Goal: Download file/media

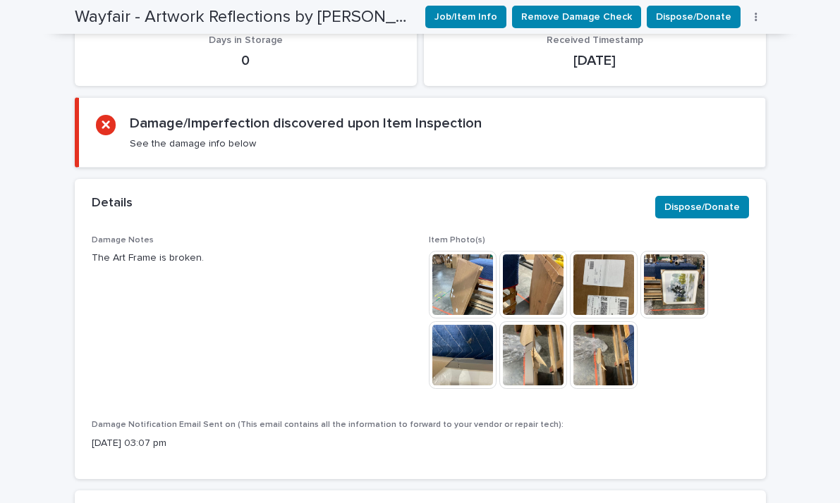
scroll to position [691, 0]
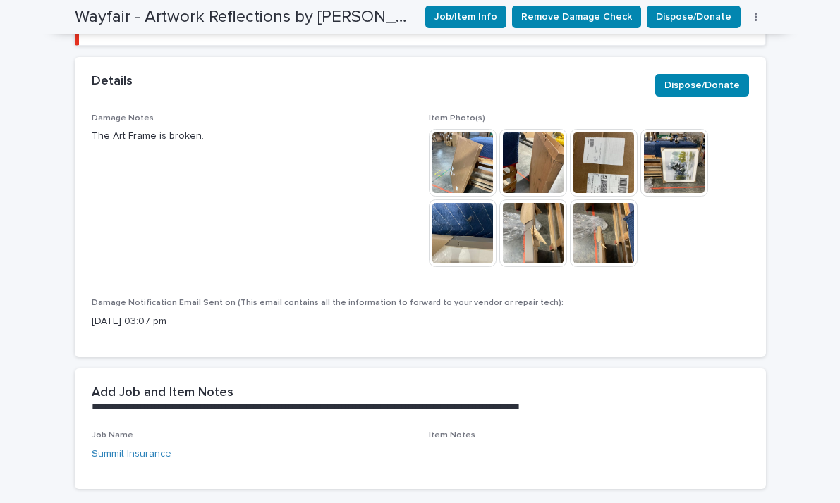
click at [472, 165] on img at bounding box center [463, 163] width 68 height 68
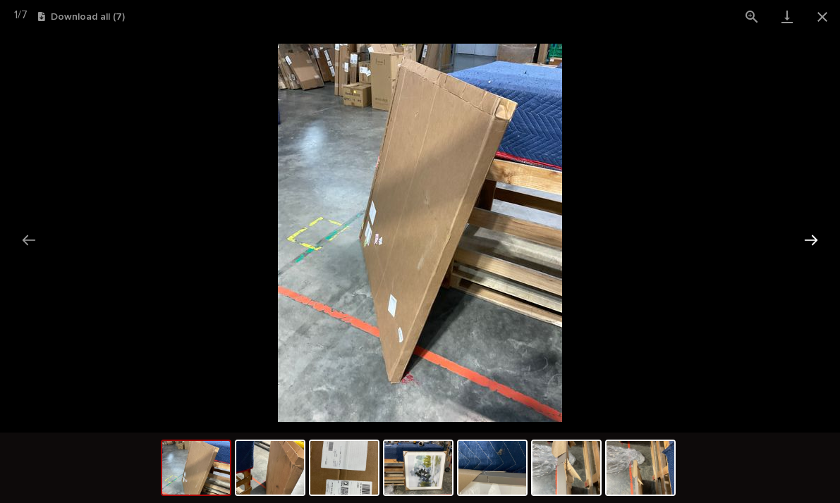
click at [807, 239] on button "Next slide" at bounding box center [811, 239] width 30 height 27
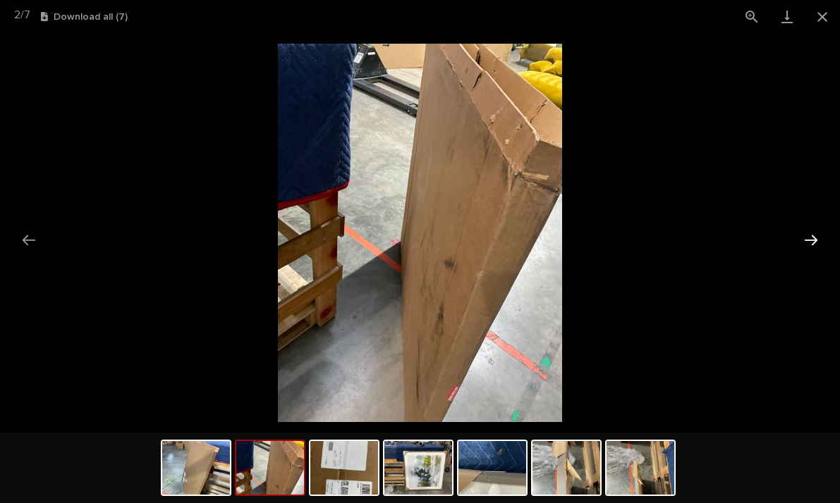
click at [811, 244] on button "Next slide" at bounding box center [811, 239] width 30 height 27
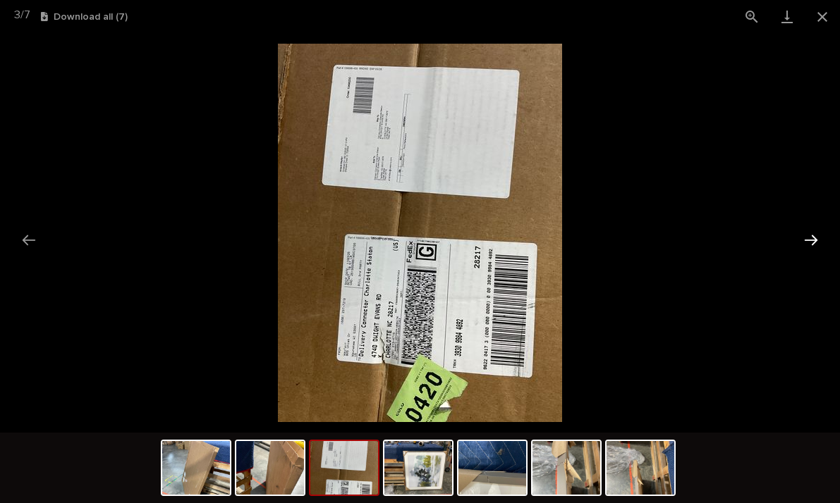
click at [811, 244] on button "Next slide" at bounding box center [811, 239] width 30 height 27
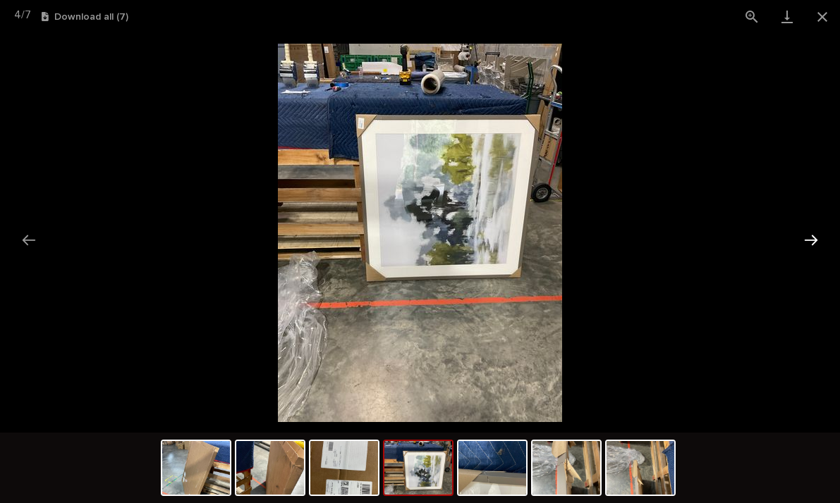
click at [811, 244] on button "Next slide" at bounding box center [811, 239] width 30 height 27
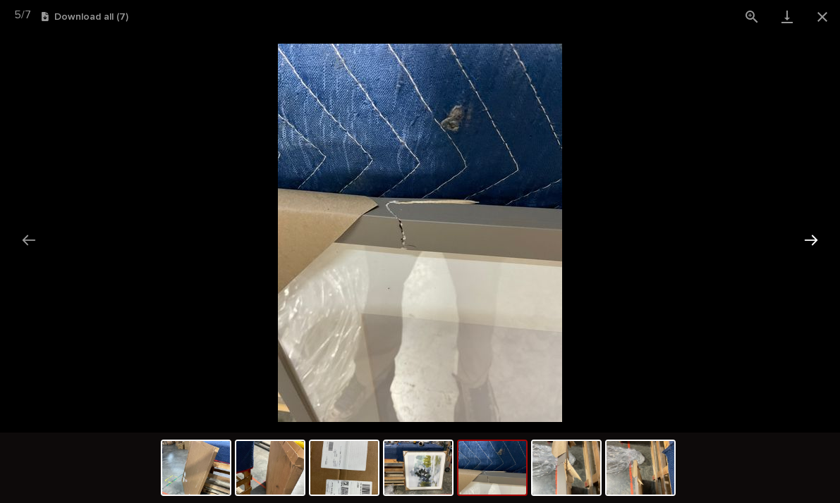
click at [811, 244] on button "Next slide" at bounding box center [811, 239] width 30 height 27
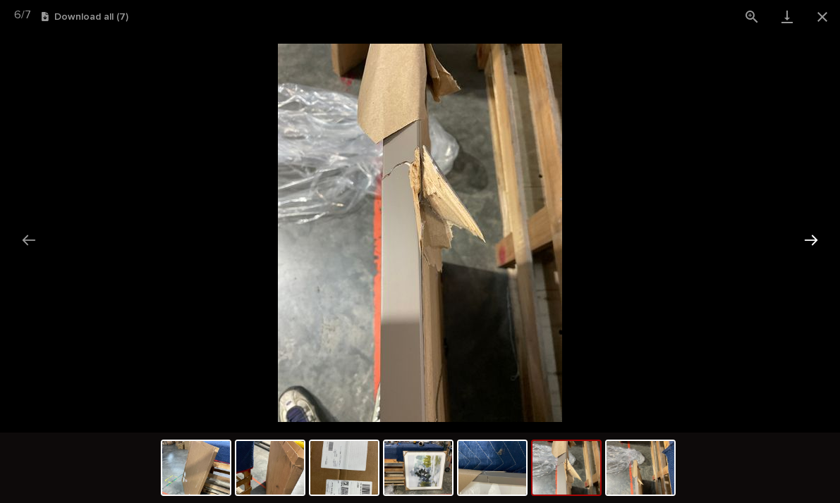
click at [811, 244] on button "Next slide" at bounding box center [811, 239] width 30 height 27
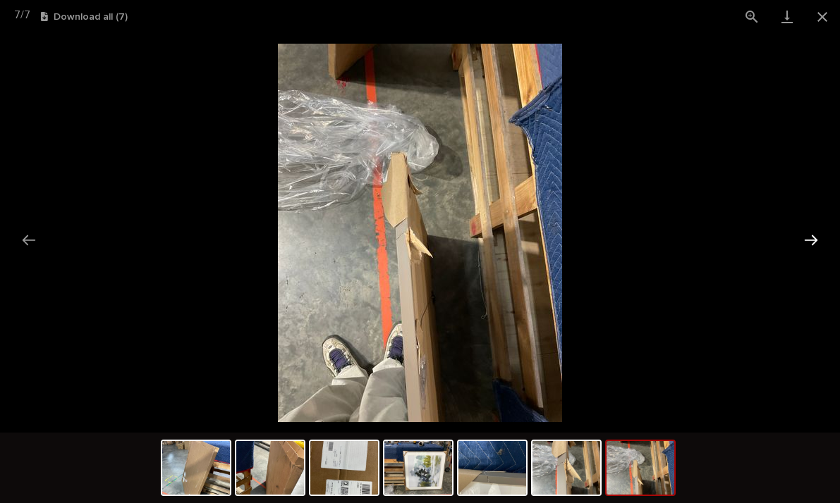
click at [811, 244] on button "Next slide" at bounding box center [811, 239] width 30 height 27
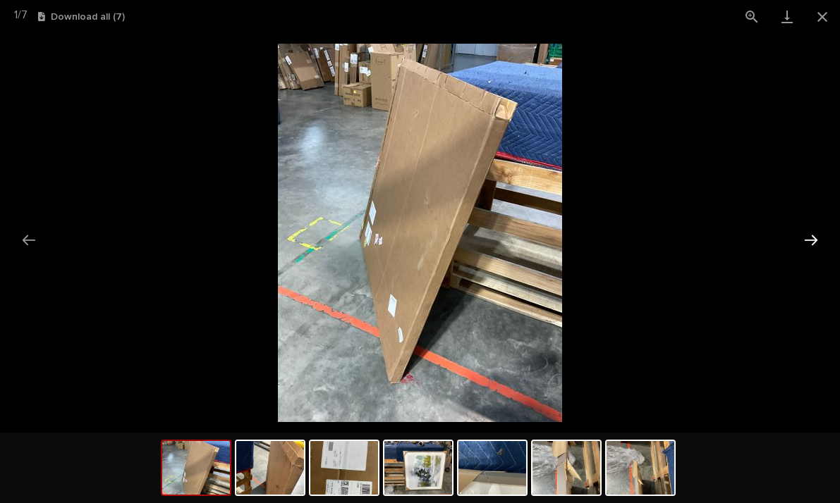
click at [811, 244] on button "Next slide" at bounding box center [811, 239] width 30 height 27
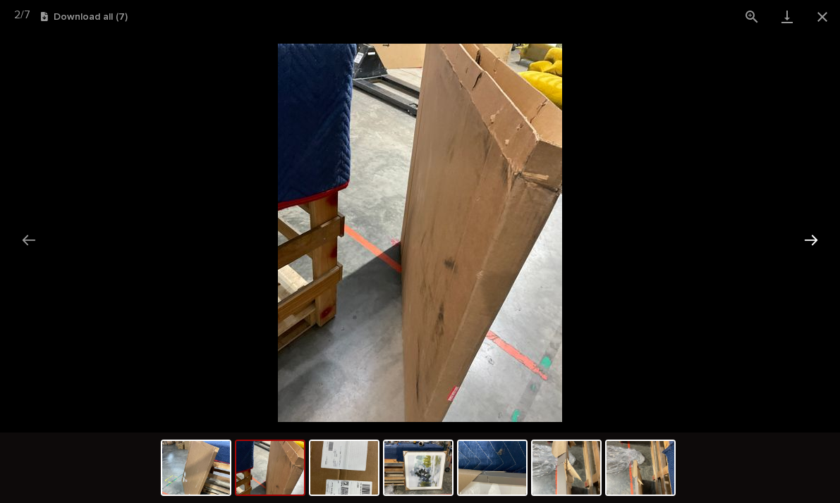
click at [811, 244] on button "Next slide" at bounding box center [811, 239] width 30 height 27
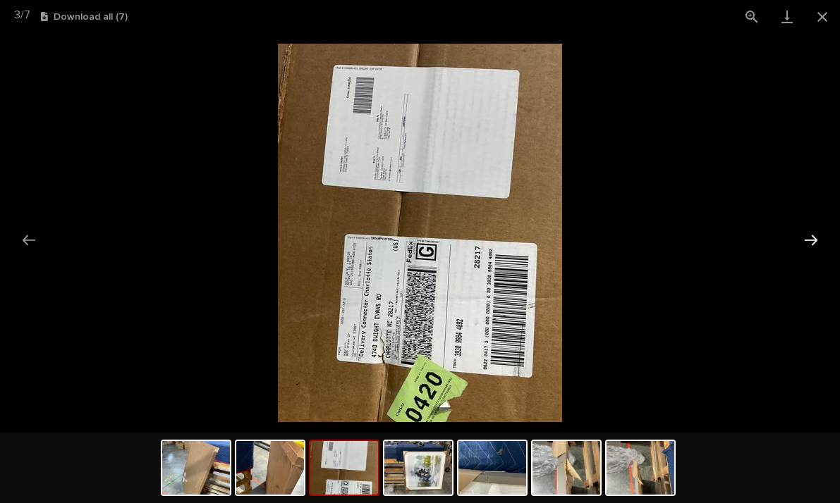
click at [811, 244] on button "Next slide" at bounding box center [811, 239] width 30 height 27
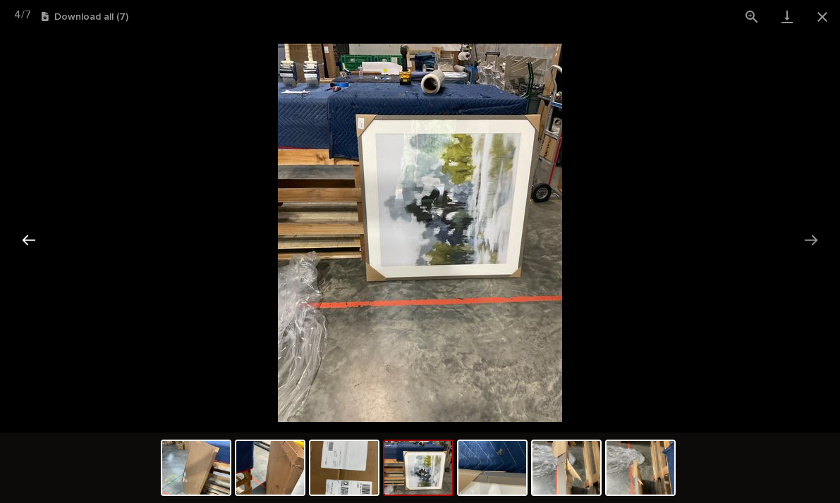
click at [25, 245] on button "Previous slide" at bounding box center [29, 239] width 30 height 27
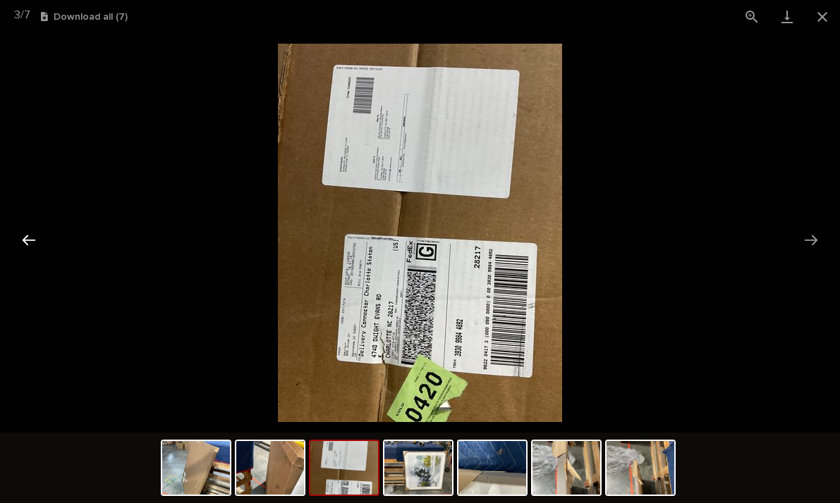
click at [25, 245] on button "Previous slide" at bounding box center [29, 239] width 30 height 27
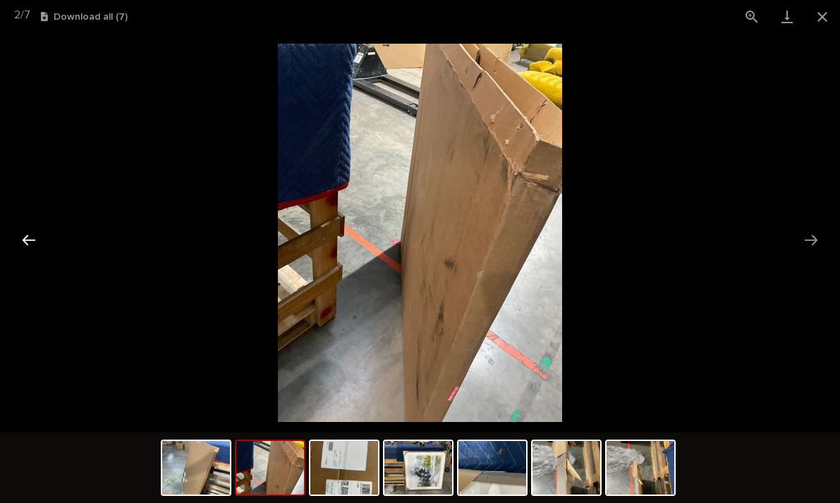
click at [25, 245] on button "Previous slide" at bounding box center [29, 239] width 30 height 27
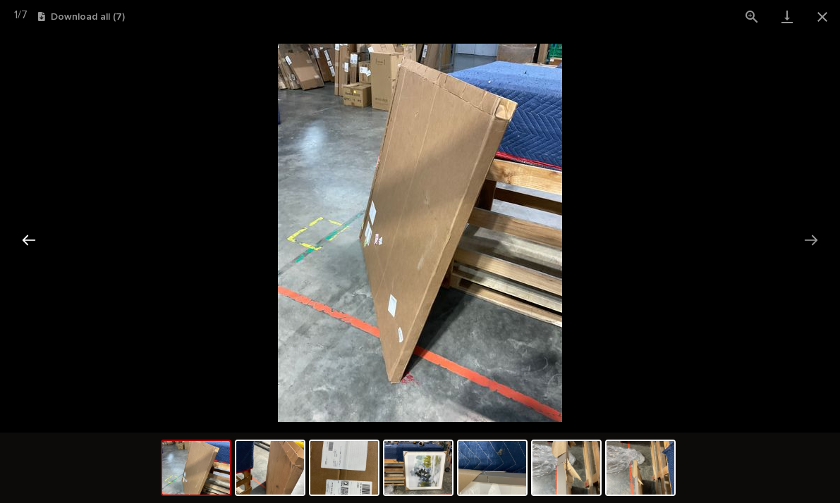
click at [25, 245] on button "Previous slide" at bounding box center [29, 239] width 30 height 27
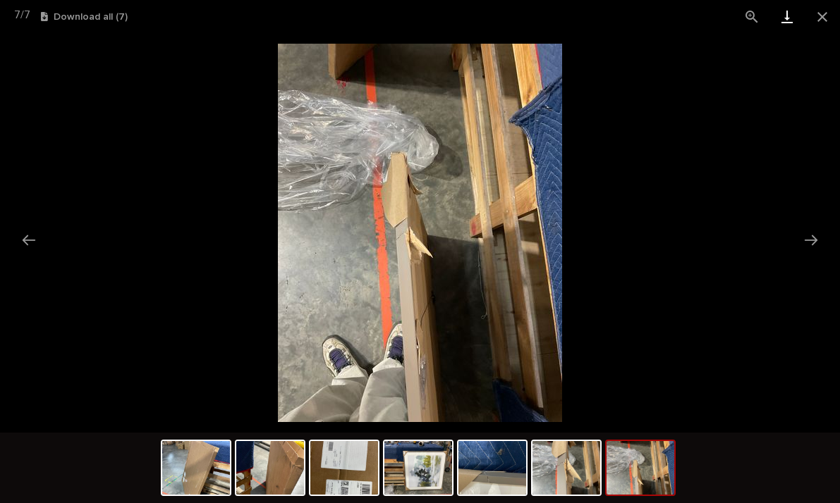
click at [787, 18] on link "Download" at bounding box center [786, 16] width 35 height 33
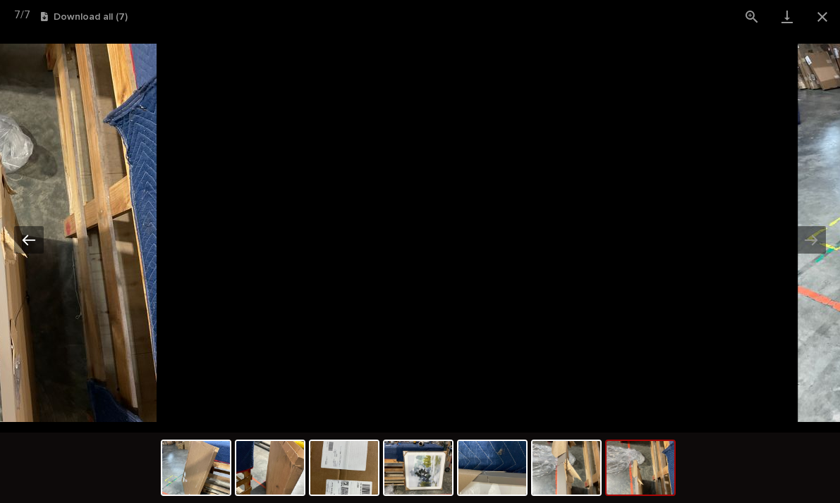
click at [29, 247] on button "Previous slide" at bounding box center [29, 239] width 30 height 27
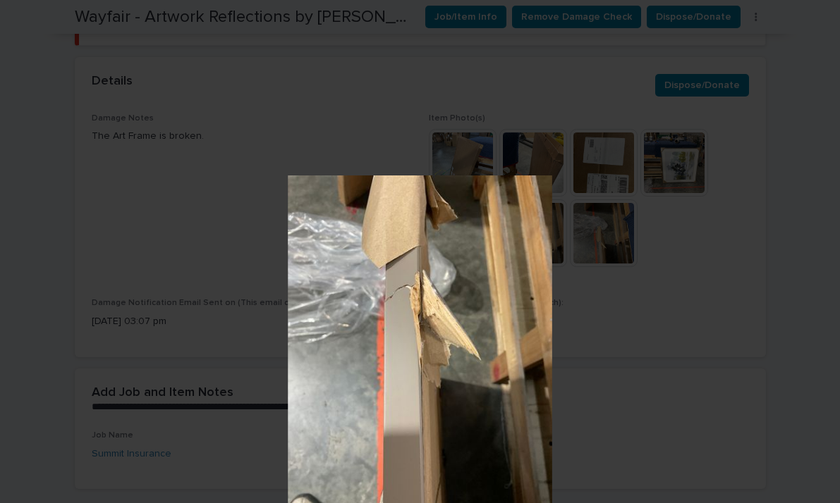
click at [31, 251] on button "Previous slide" at bounding box center [22, 239] width 30 height 27
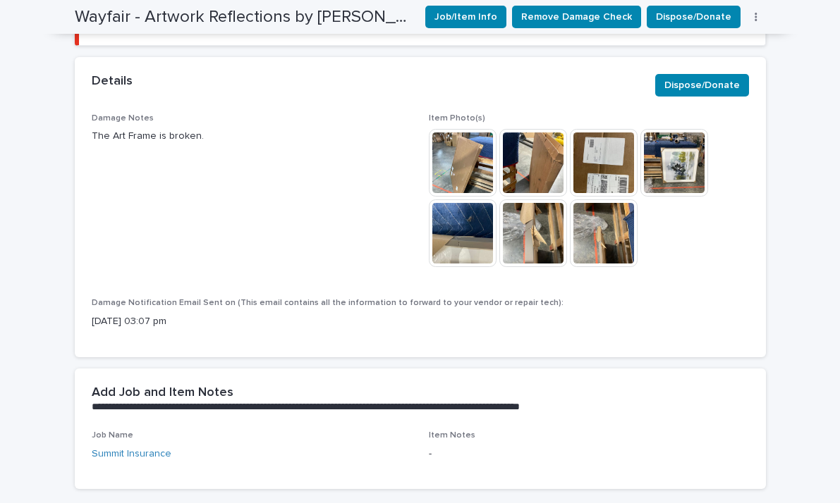
click at [467, 169] on img at bounding box center [463, 163] width 68 height 68
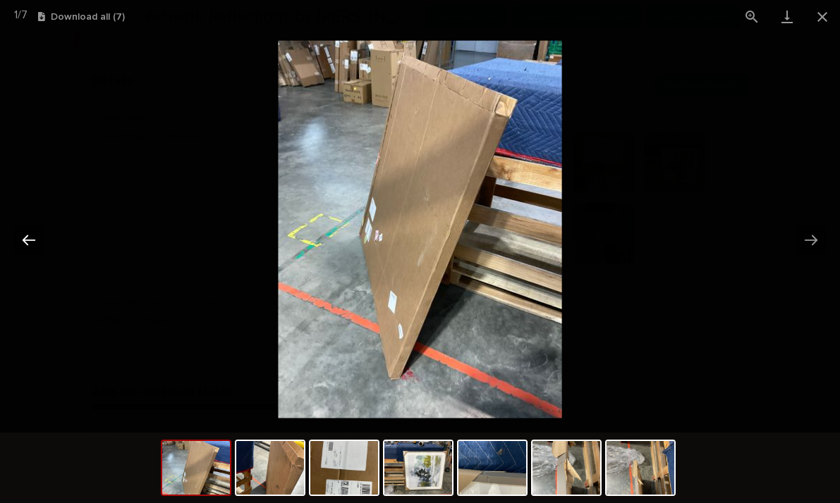
click at [21, 246] on button "Previous slide" at bounding box center [29, 239] width 30 height 27
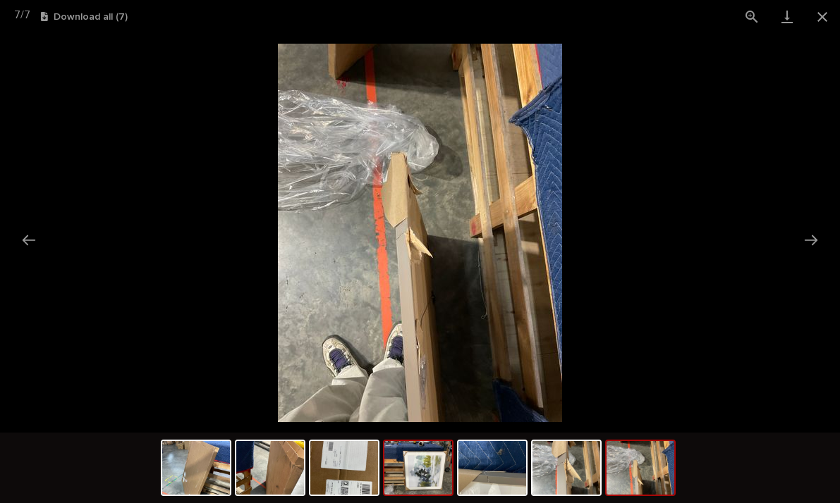
click at [435, 478] on img at bounding box center [418, 468] width 68 height 54
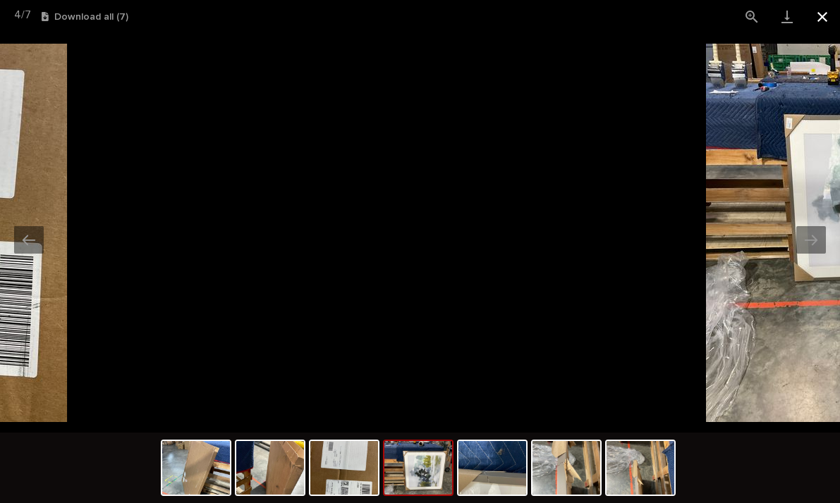
click at [826, 18] on button "Close gallery" at bounding box center [821, 16] width 35 height 33
